Goal: Task Accomplishment & Management: Manage account settings

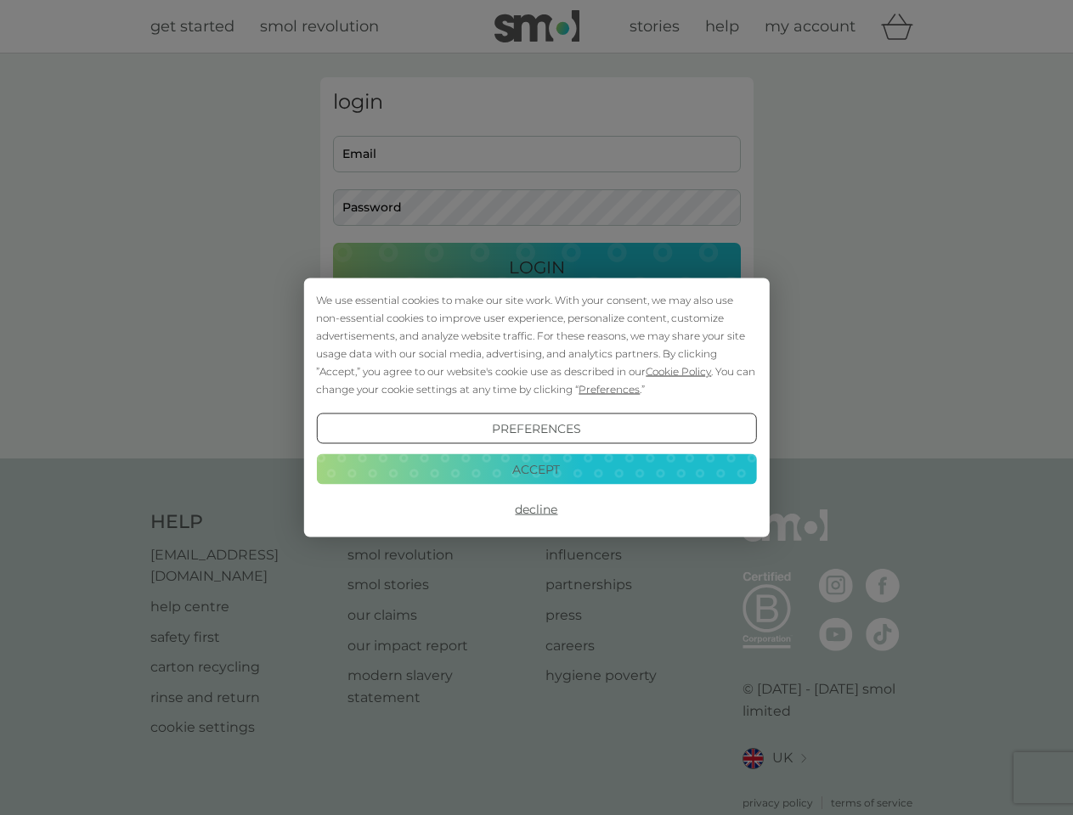
click at [679, 371] on span "Cookie Policy" at bounding box center [678, 371] width 65 height 13
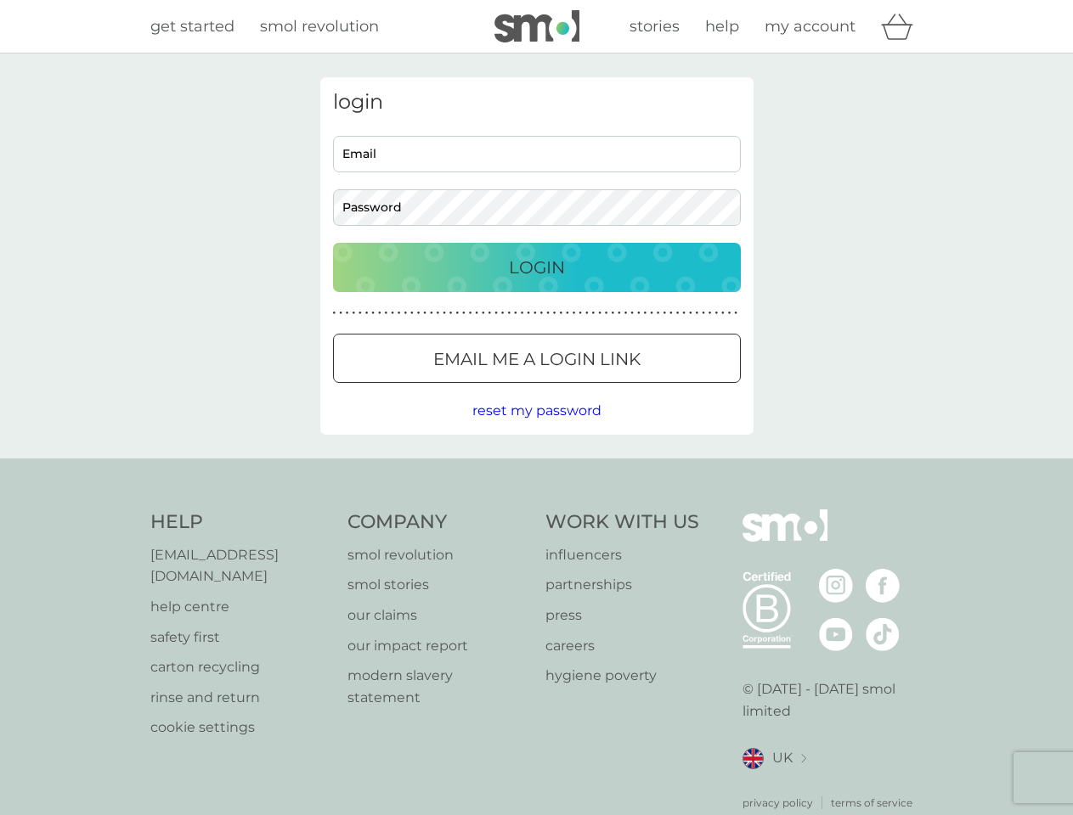
click at [607, 389] on div "login Email Password Login ● ● ● ● ● ● ● ● ● ● ● ● ● ● ● ● ● ● ● ● ● ● ● ● ● ● …" at bounding box center [536, 256] width 433 height 358
click at [536, 429] on div "login Email Password Login ● ● ● ● ● ● ● ● ● ● ● ● ● ● ● ● ● ● ● ● ● ● ● ● ● ● …" at bounding box center [536, 256] width 433 height 358
click at [536, 510] on div "Help [EMAIL_ADDRESS][DOMAIN_NAME] help centre safety first carton recycling rin…" at bounding box center [536, 661] width 773 height 302
click at [536, 469] on div "Help [EMAIL_ADDRESS][DOMAIN_NAME] help centre safety first carton recycling rin…" at bounding box center [536, 660] width 1073 height 403
